Goal: Information Seeking & Learning: Learn about a topic

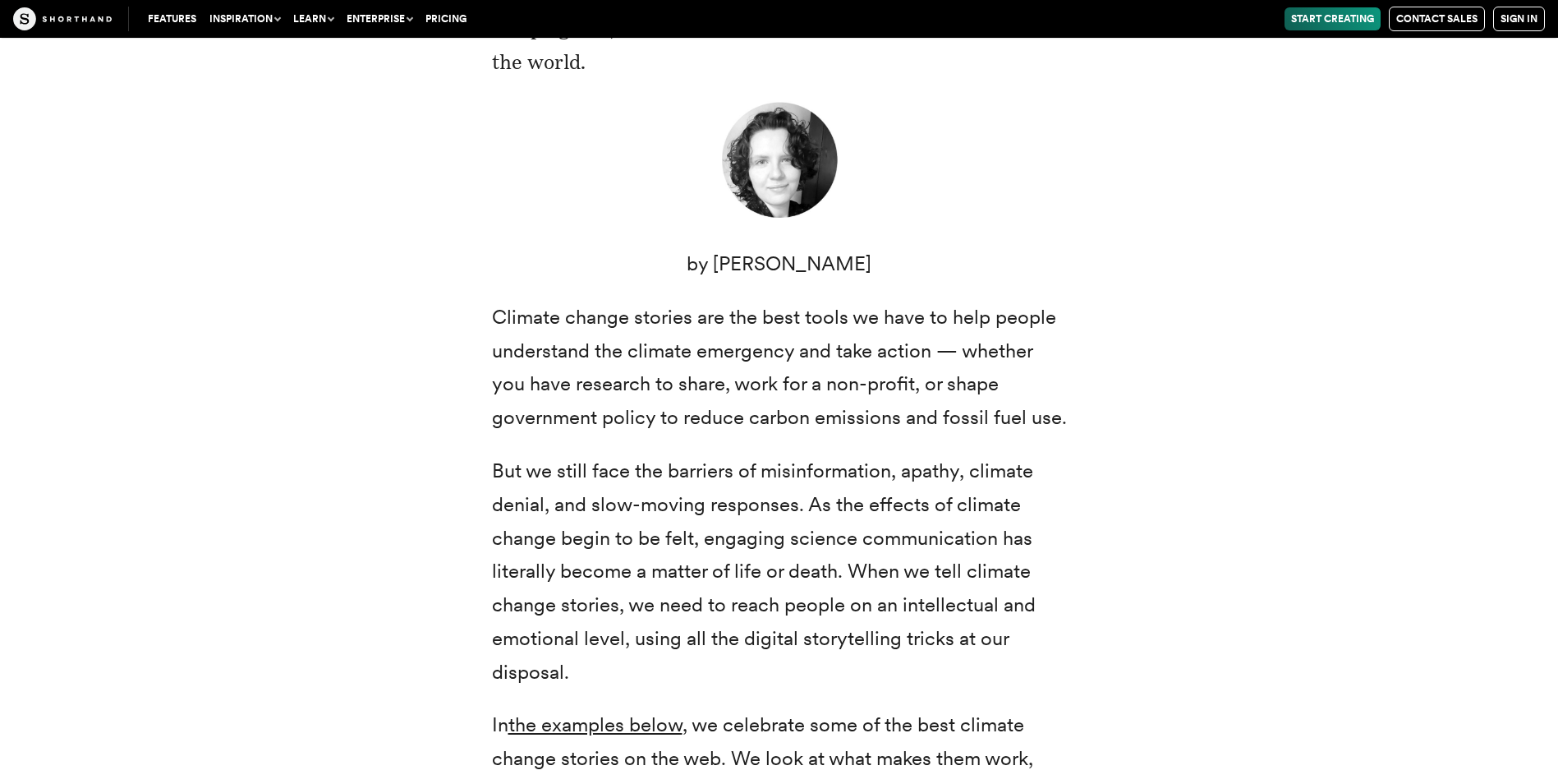
drag, startPoint x: 490, startPoint y: 305, endPoint x: 804, endPoint y: 681, distance: 489.9
click at [804, 681] on div "Climate change: two small words that represent a radical transformation of our …" at bounding box center [779, 470] width 641 height 1117
copy div "Climate change stories are the best tools we have to help people understand the…"
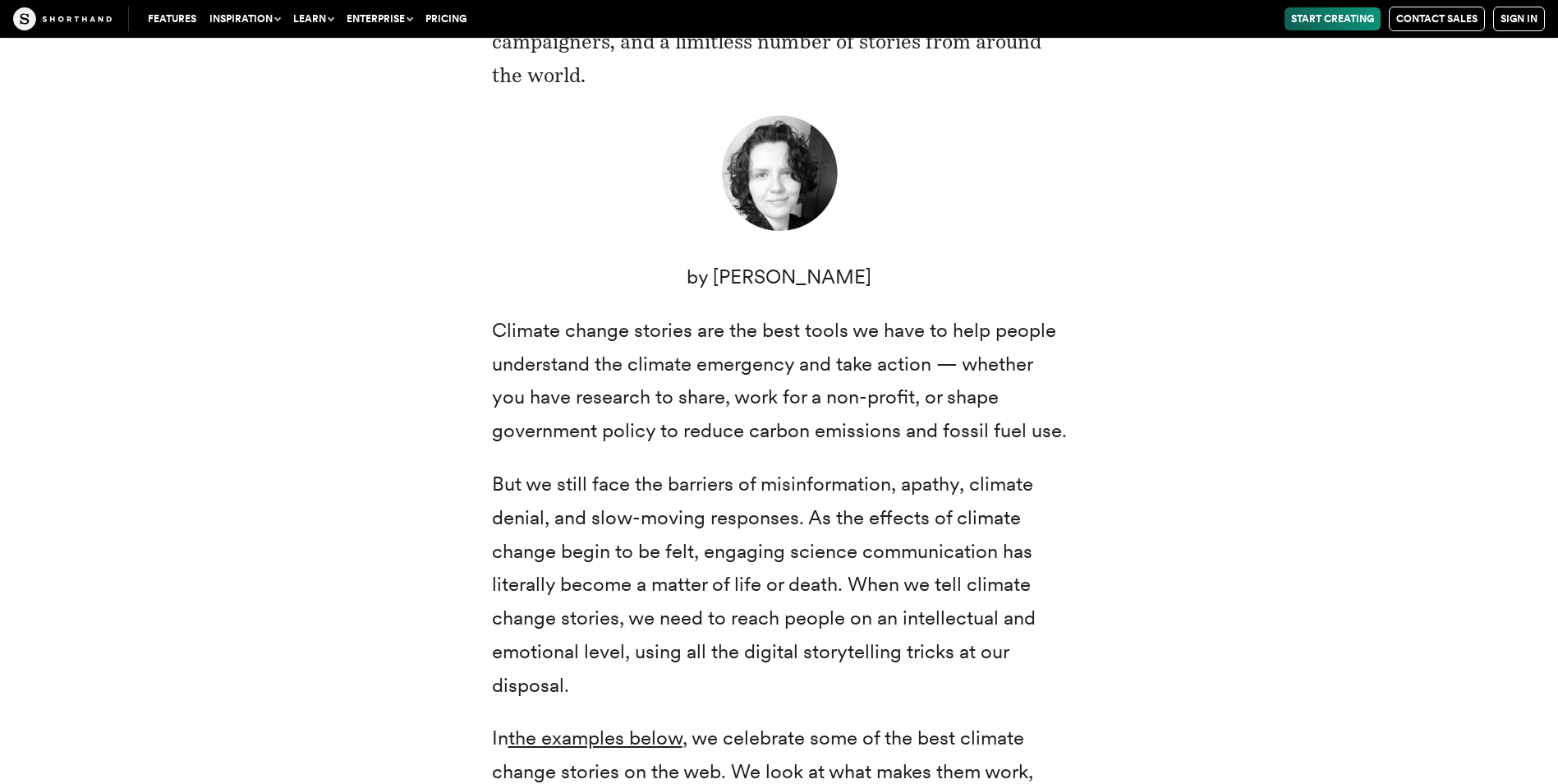
scroll to position [575, 0]
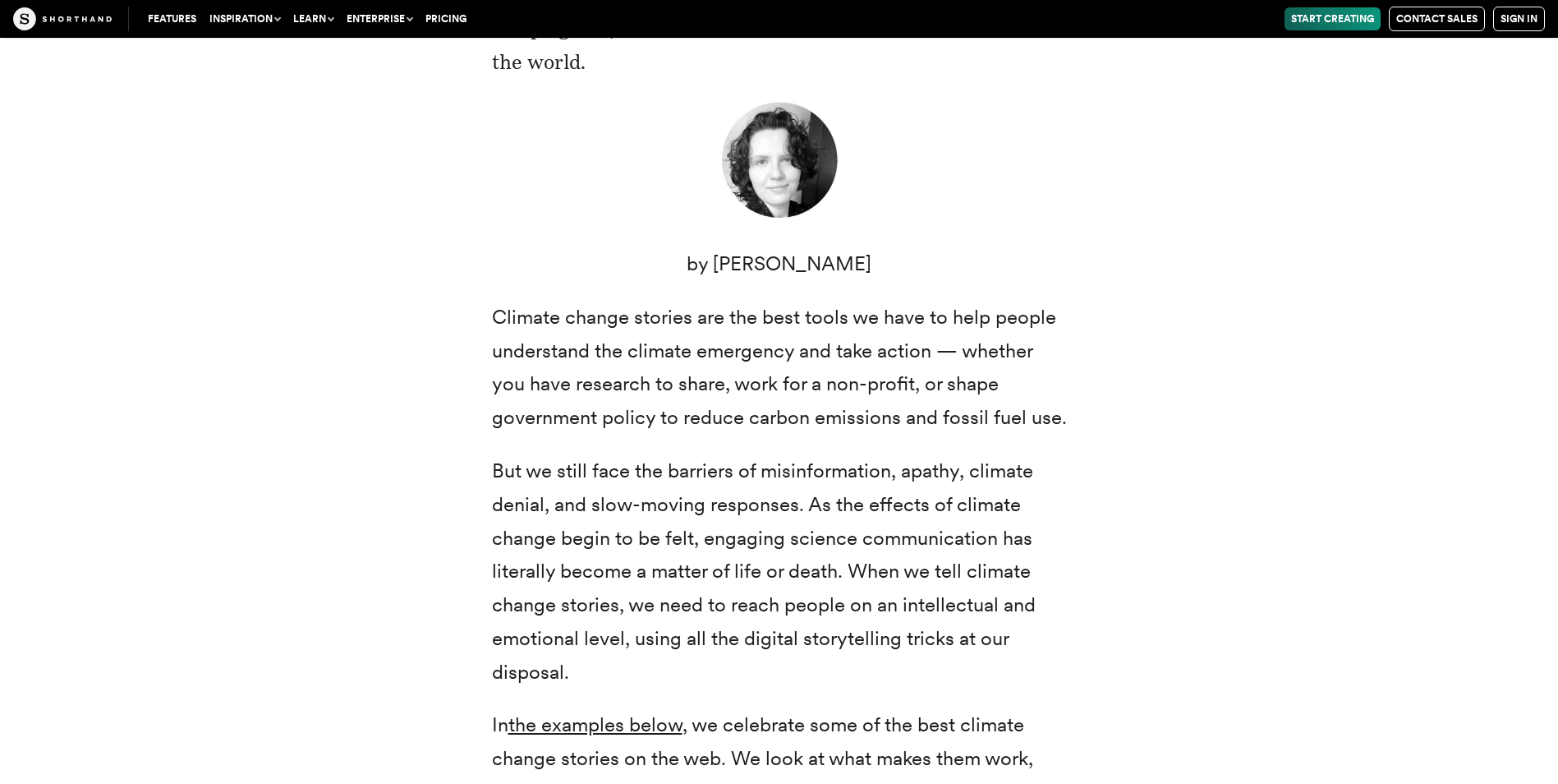
click at [390, 504] on div "Climate change: two small words that represent a radical transformation of our …" at bounding box center [779, 470] width 1281 height 1156
click at [501, 499] on p "But we still face the barriers of misinformation, apathy, climate denial, and s…" at bounding box center [779, 571] width 575 height 235
copy p "denial"
click at [950, 598] on p "But we still face the barriers of misinformation, apathy, climate denial, and s…" at bounding box center [779, 571] width 575 height 235
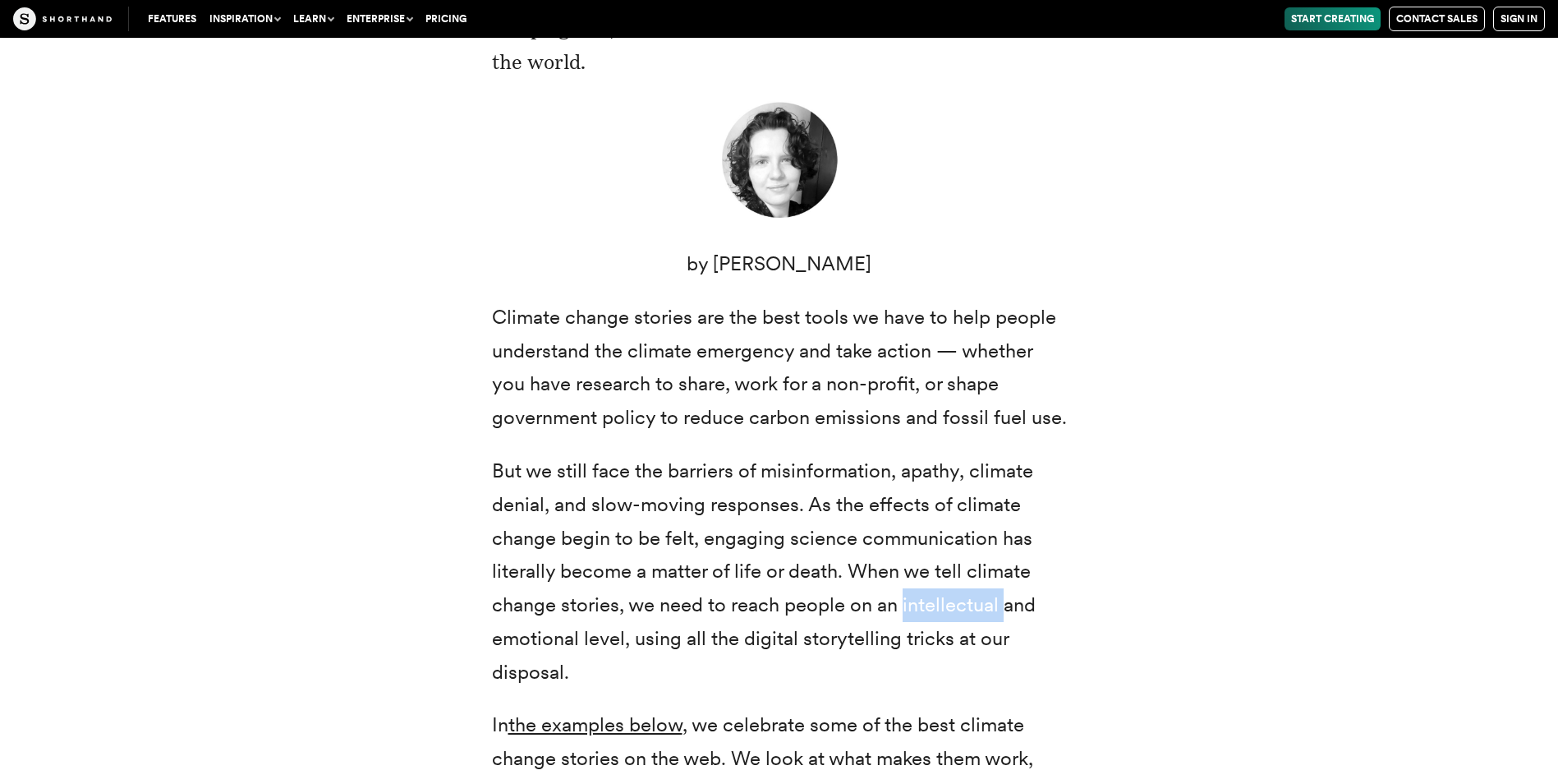
click at [950, 598] on p "But we still face the barriers of misinformation, apathy, climate denial, and s…" at bounding box center [779, 571] width 575 height 235
copy p "intellectual"
click at [336, 527] on div "Climate change: two small words that represent a radical transformation of our …" at bounding box center [779, 470] width 1281 height 1156
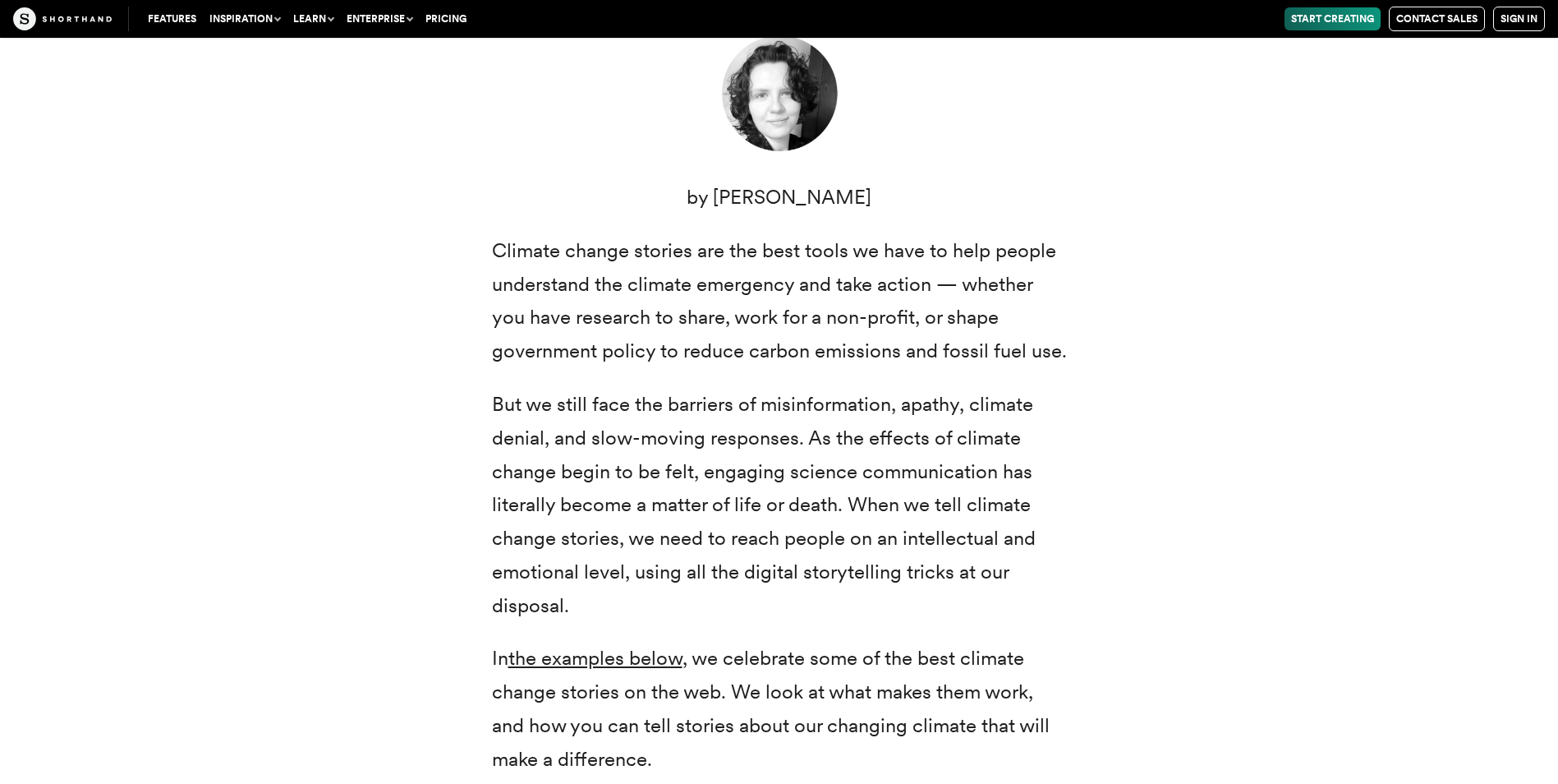
scroll to position [740, 0]
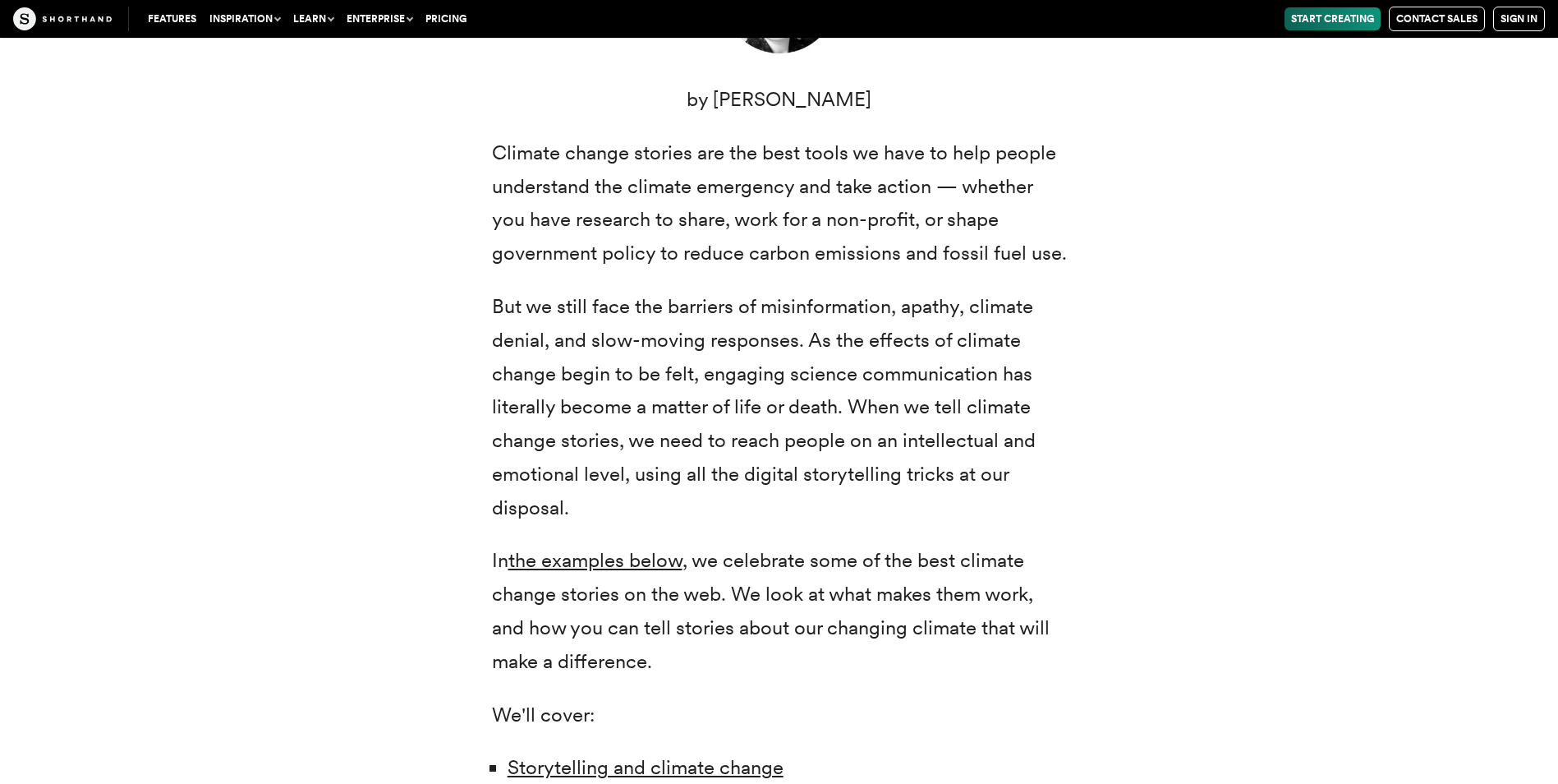
click at [963, 248] on p "Climate change stories are the best tools we have to help people understand the…" at bounding box center [779, 203] width 575 height 134
copy p "fossil"
click at [505, 343] on p "But we still face the barriers of misinformation, apathy, climate denial, and s…" at bounding box center [779, 407] width 575 height 235
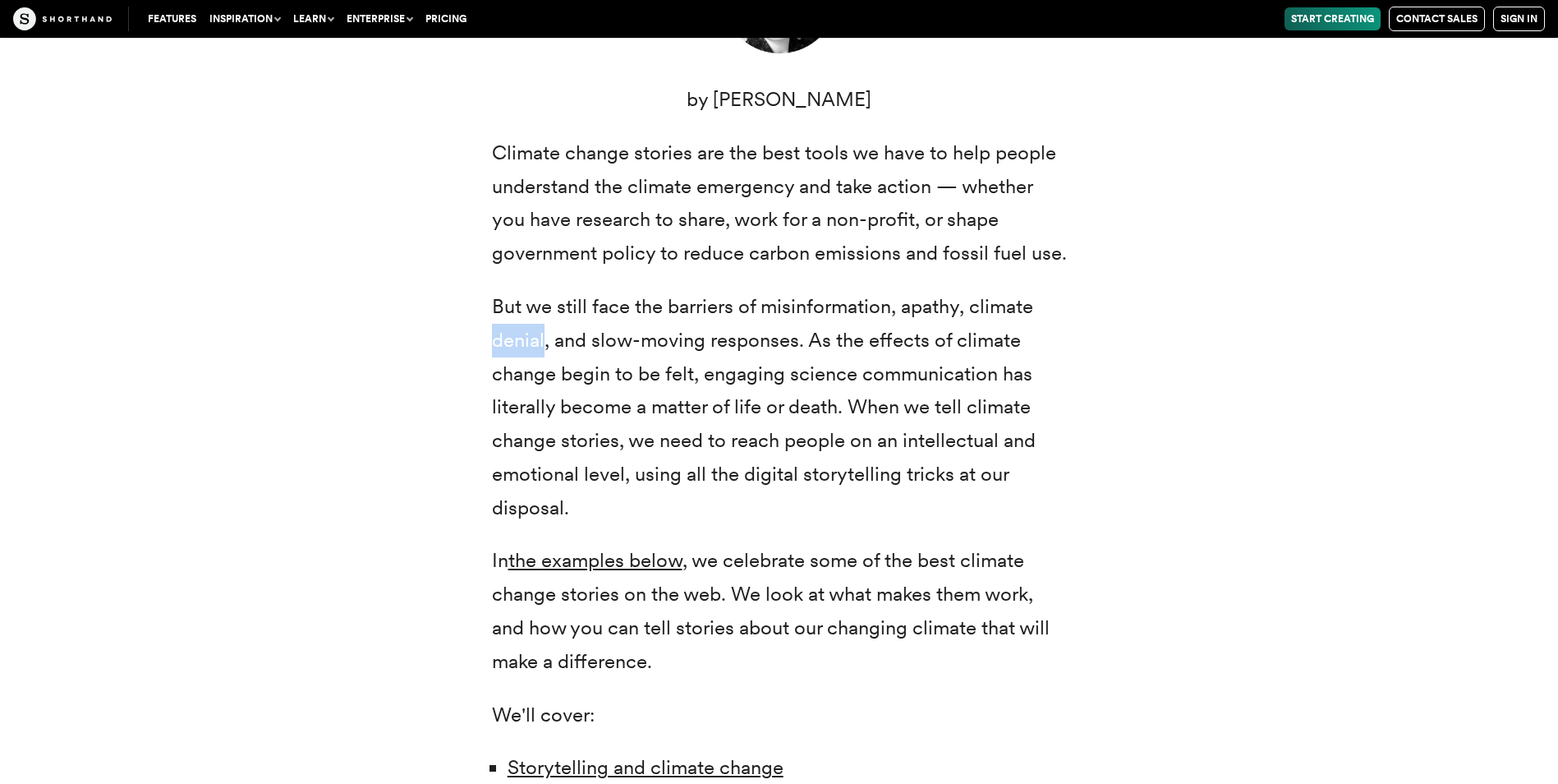
copy p "denial"
click at [1293, 570] on div "Climate change: two small words that represent a radical transformation of our …" at bounding box center [779, 306] width 1281 height 1156
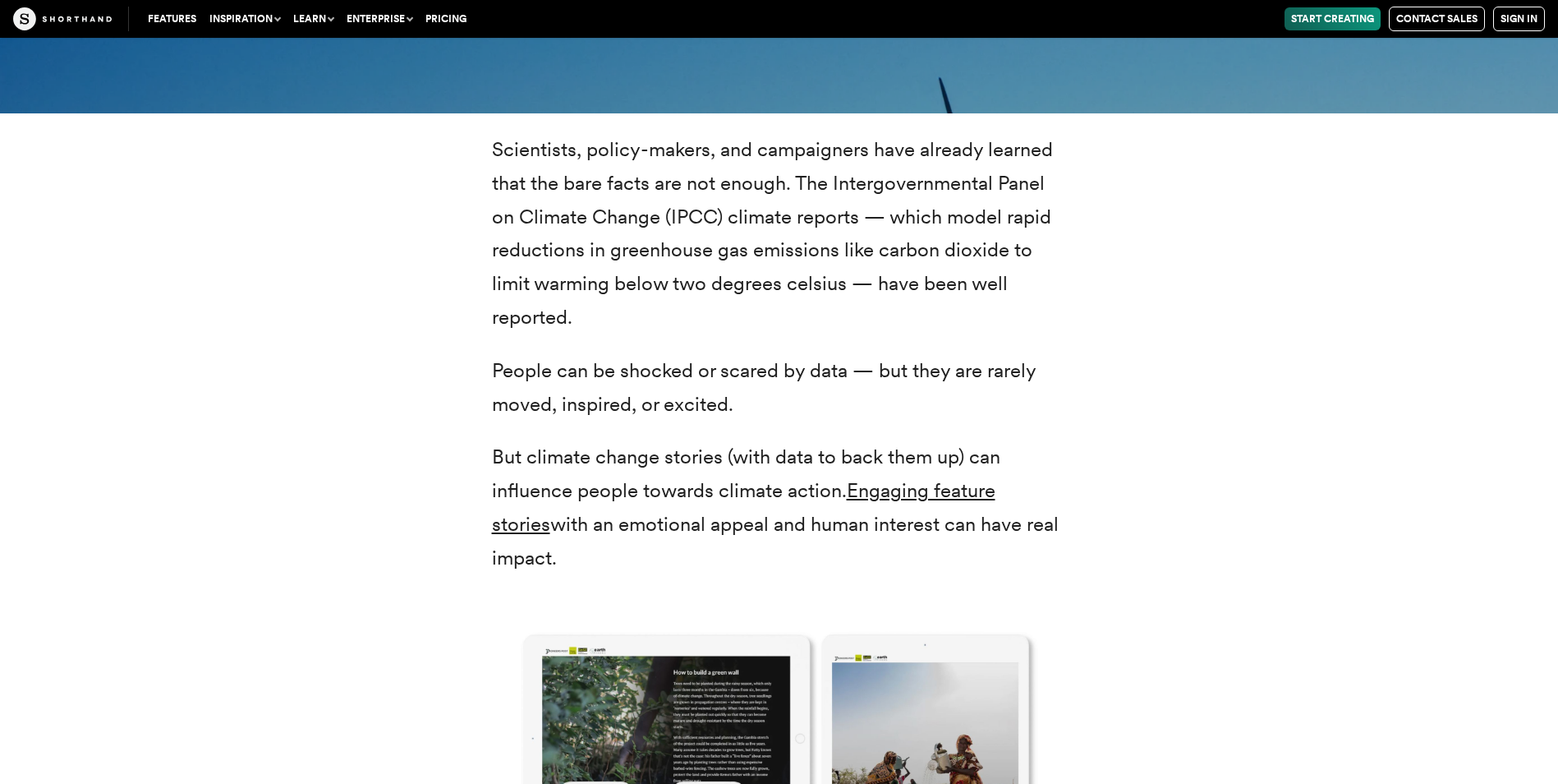
scroll to position [2218, 0]
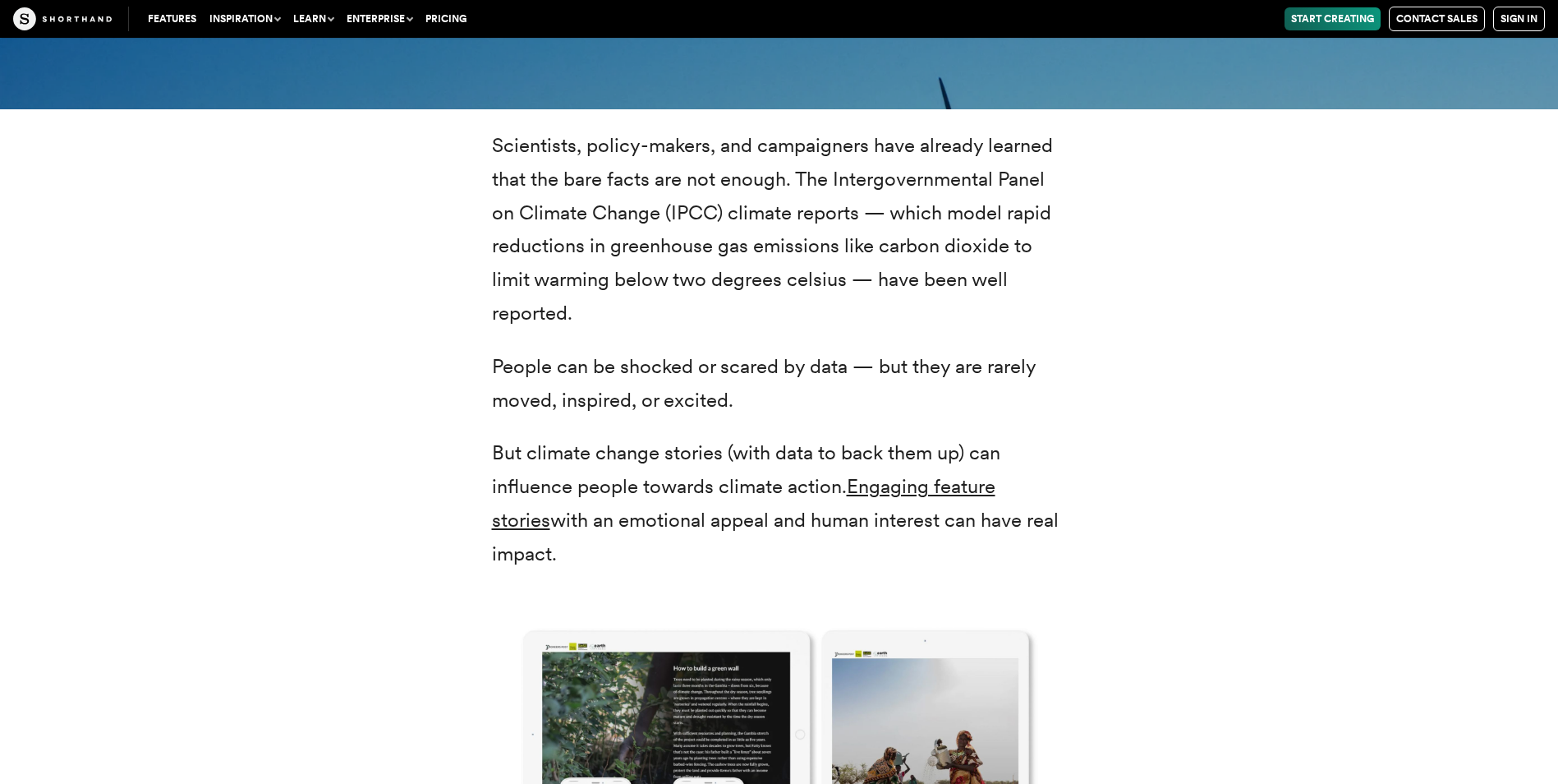
drag, startPoint x: 495, startPoint y: 367, endPoint x: 738, endPoint y: 385, distance: 243.7
click at [738, 385] on p "People can be shocked or scared by data — but they are rarely moved, inspired, …" at bounding box center [779, 383] width 575 height 67
click at [437, 404] on div "Scientists, policy-makers, and campaigners have already learned that the bare f…" at bounding box center [779, 657] width 1281 height 1096
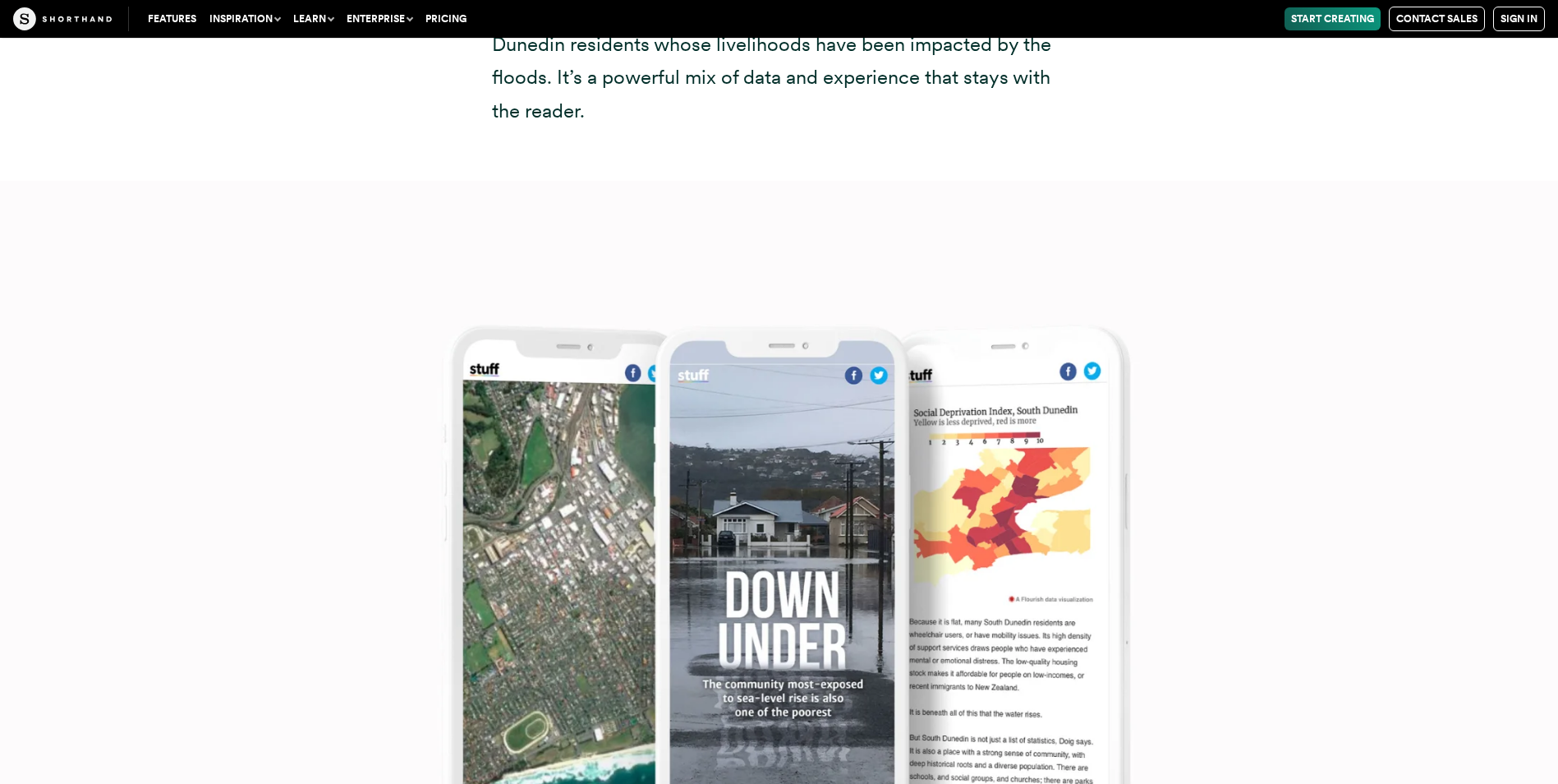
scroll to position [7228, 0]
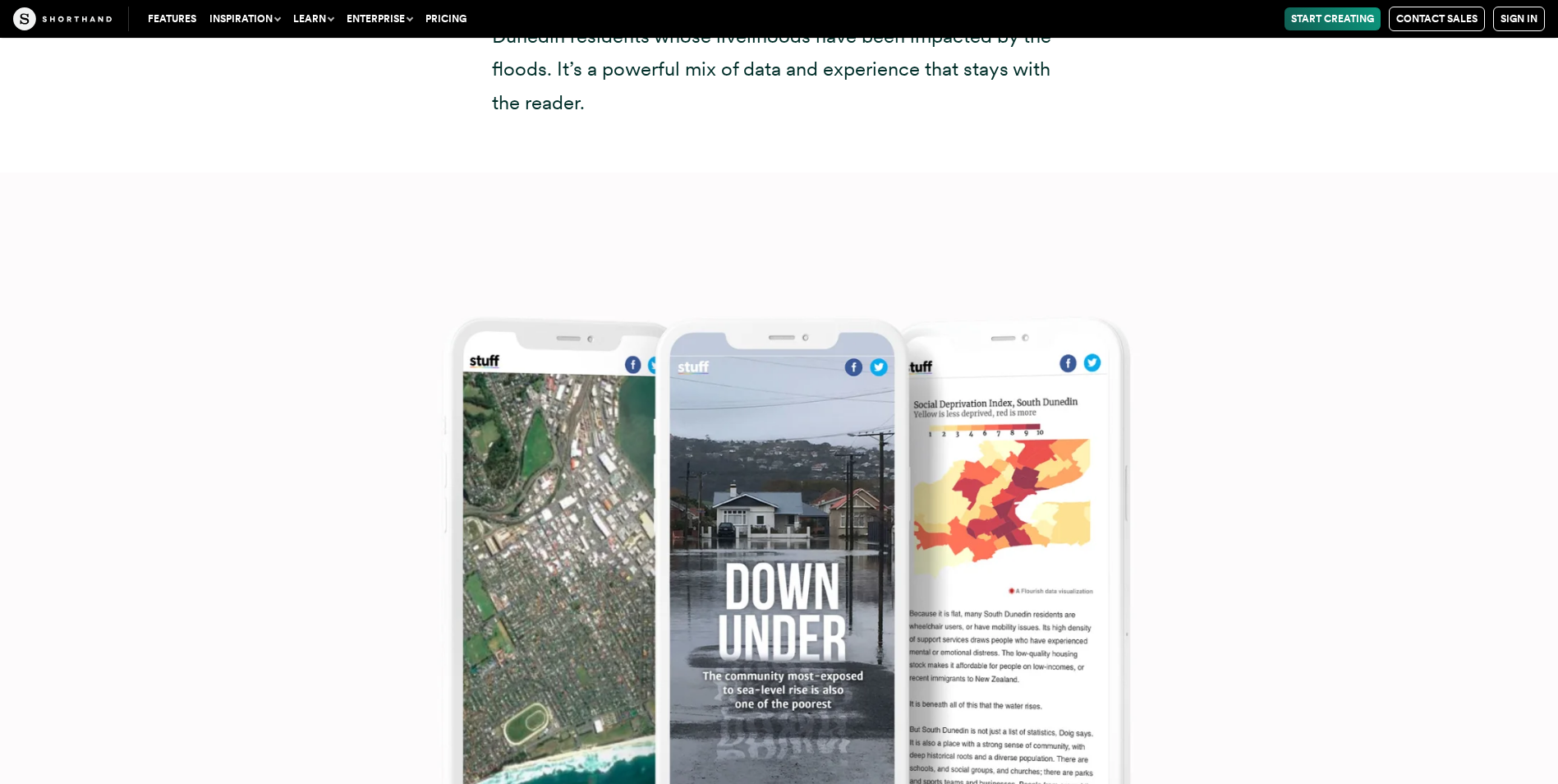
click at [226, 551] on img at bounding box center [779, 565] width 1558 height 784
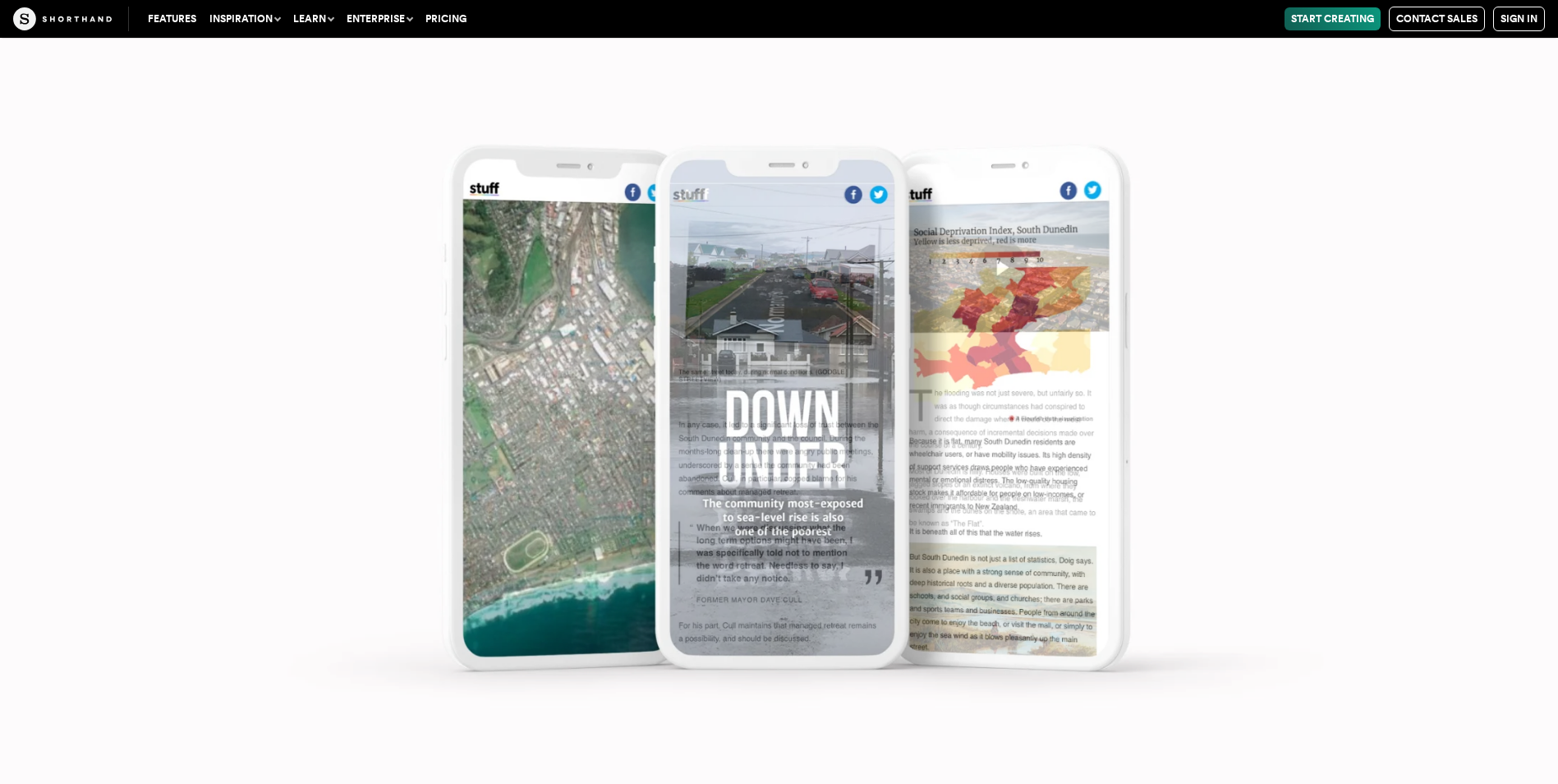
scroll to position [7721, 0]
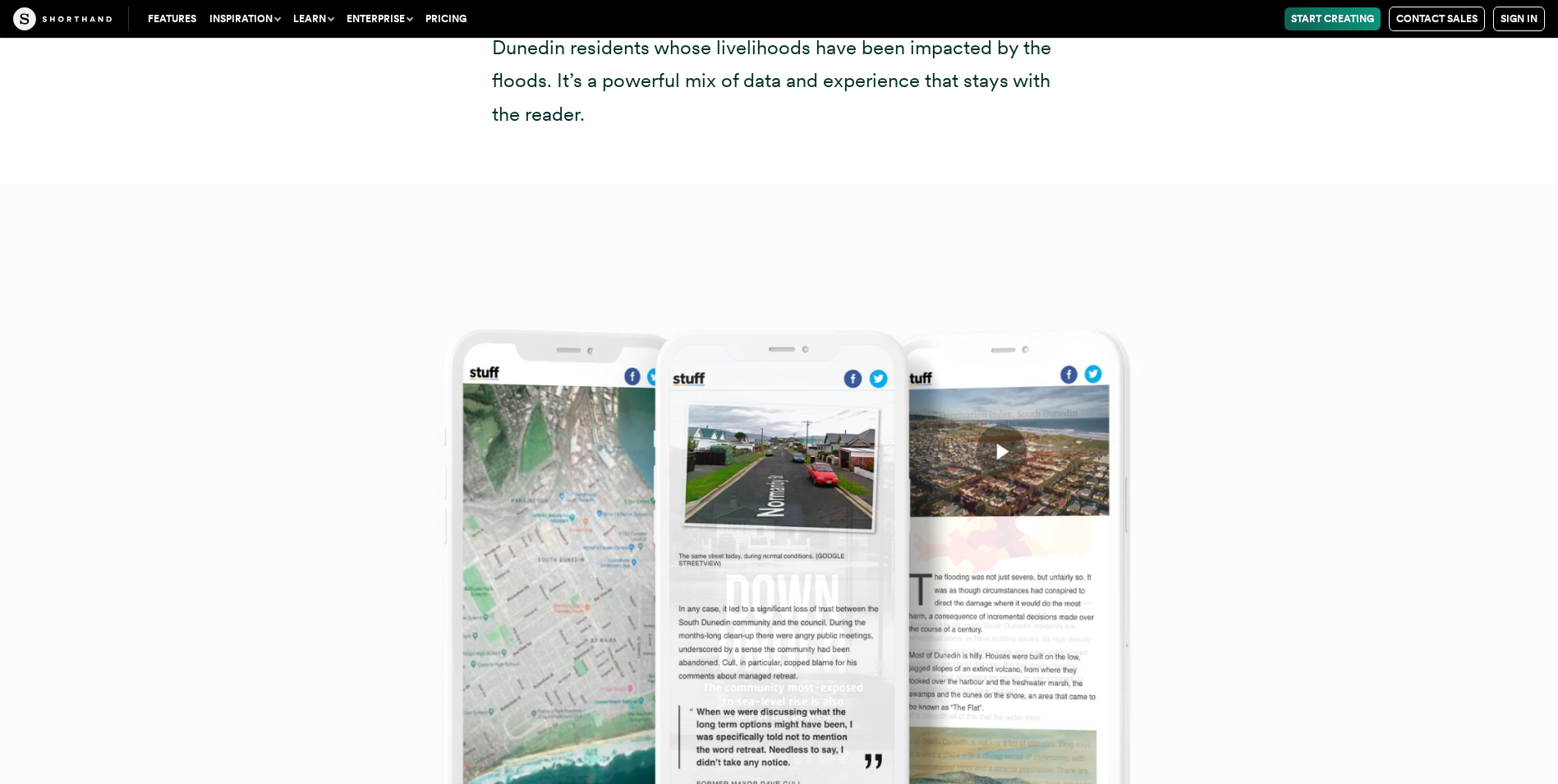
drag, startPoint x: 312, startPoint y: 383, endPoint x: 312, endPoint y: 161, distance: 222.0
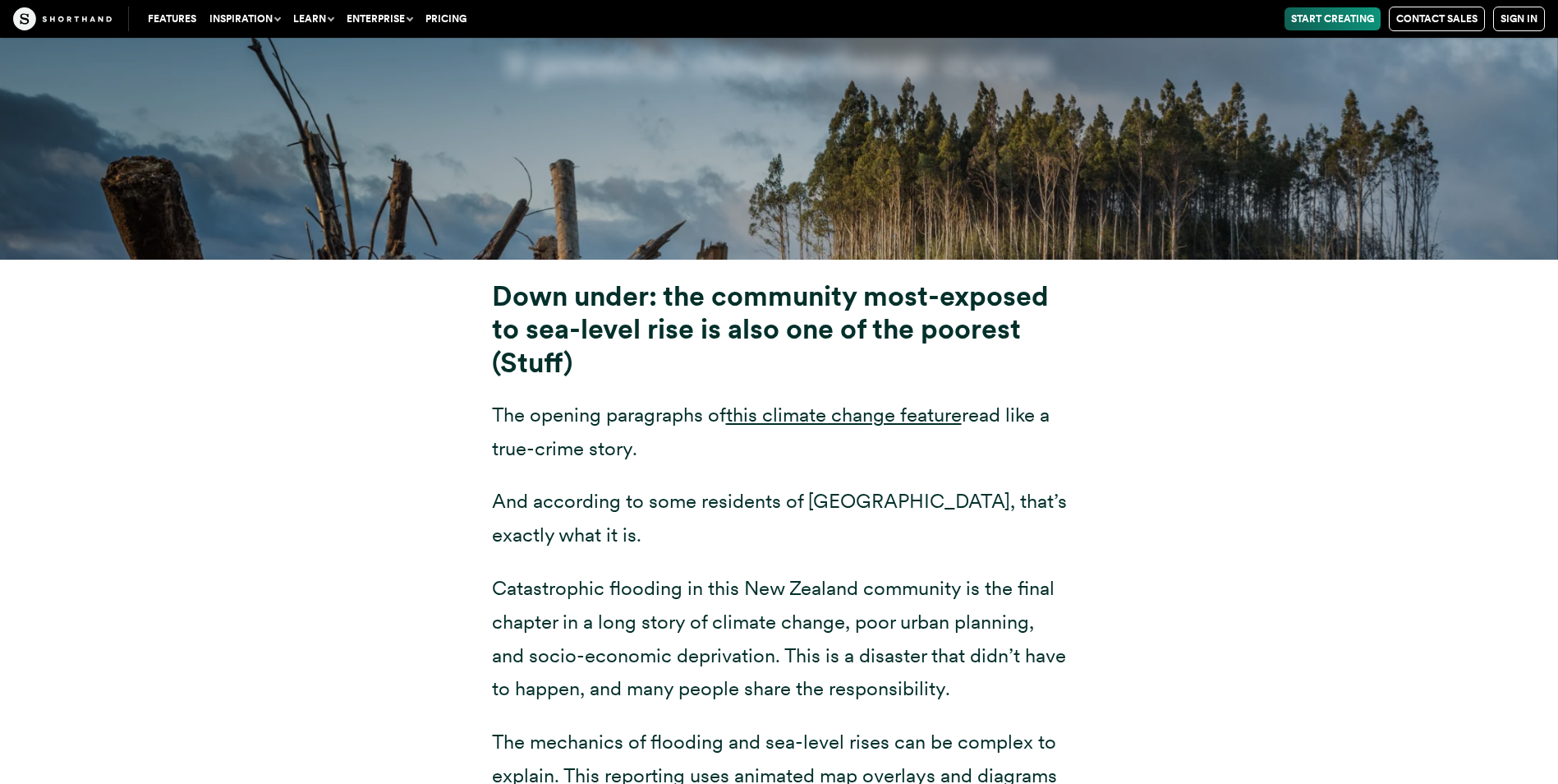
scroll to position [6402, 0]
